Goal: Transaction & Acquisition: Purchase product/service

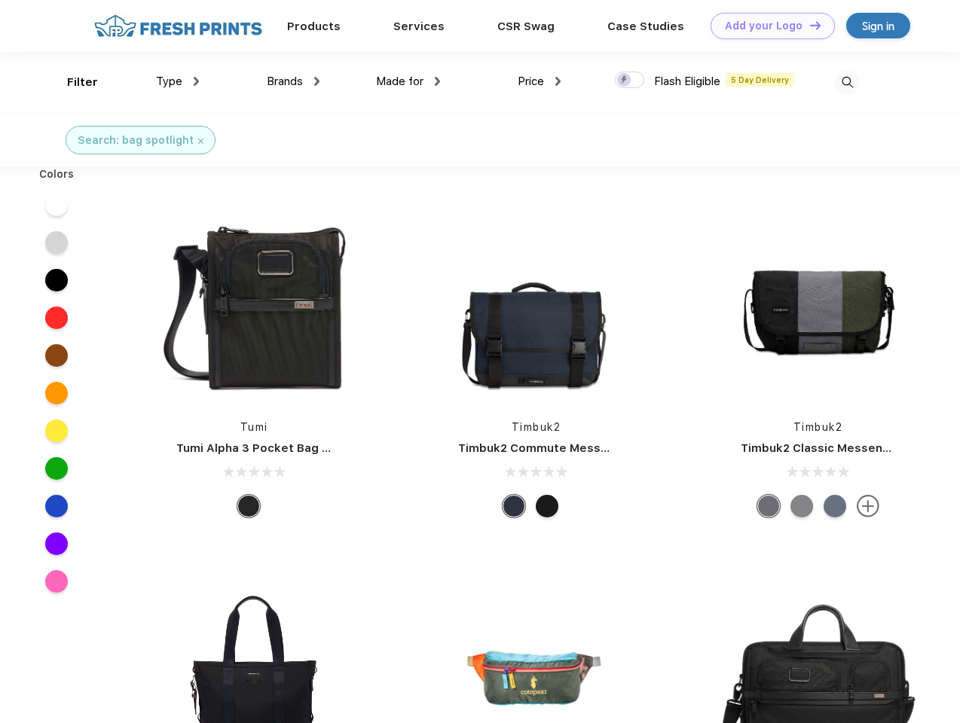
click at [767, 26] on link "Add your Logo Design Tool" at bounding box center [772, 26] width 124 height 26
click at [0, 0] on div "Design Tool" at bounding box center [0, 0] width 0 height 0
click at [808, 25] on link "Add your Logo Design Tool" at bounding box center [772, 26] width 124 height 26
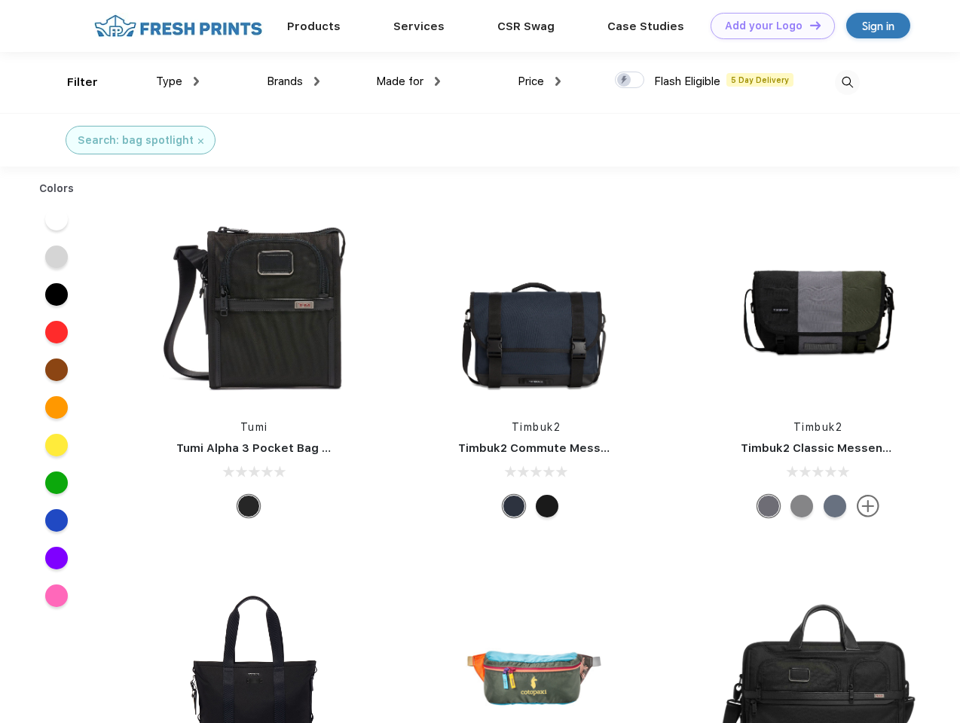
click at [72, 82] on div "Filter" at bounding box center [82, 82] width 31 height 17
click at [178, 81] on span "Type" at bounding box center [169, 82] width 26 height 14
click at [293, 81] on span "Brands" at bounding box center [285, 82] width 36 height 14
click at [408, 81] on span "Made for" at bounding box center [399, 82] width 47 height 14
click at [539, 81] on span "Price" at bounding box center [531, 82] width 26 height 14
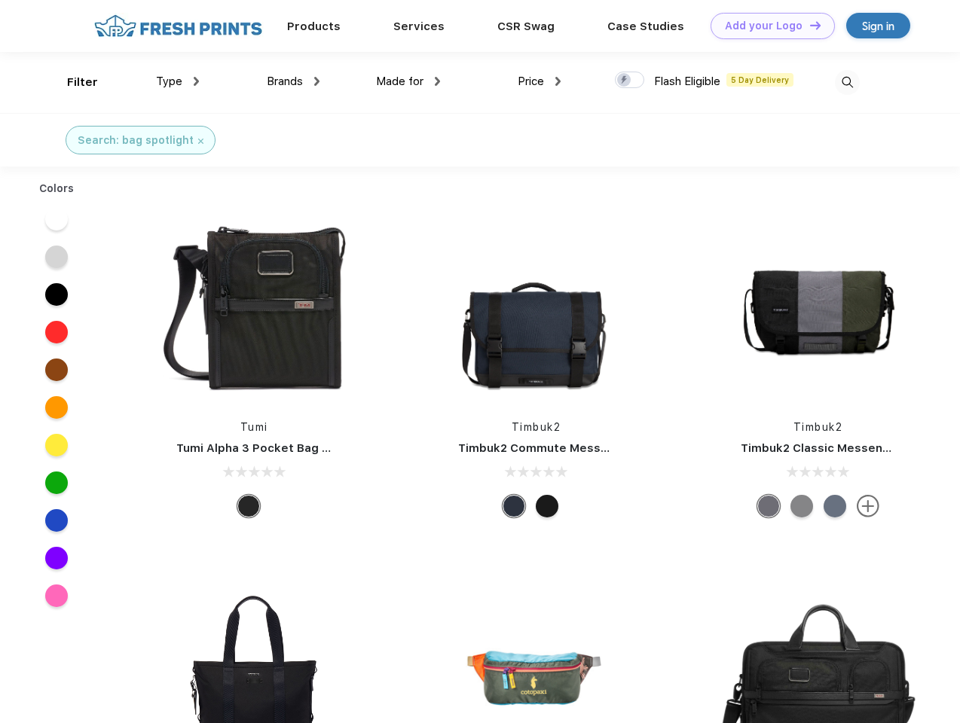
click at [630, 81] on div at bounding box center [629, 80] width 29 height 17
click at [625, 81] on input "checkbox" at bounding box center [620, 76] width 10 height 10
click at [847, 82] on img at bounding box center [847, 82] width 25 height 25
